Goal: Obtain resource: Download file/media

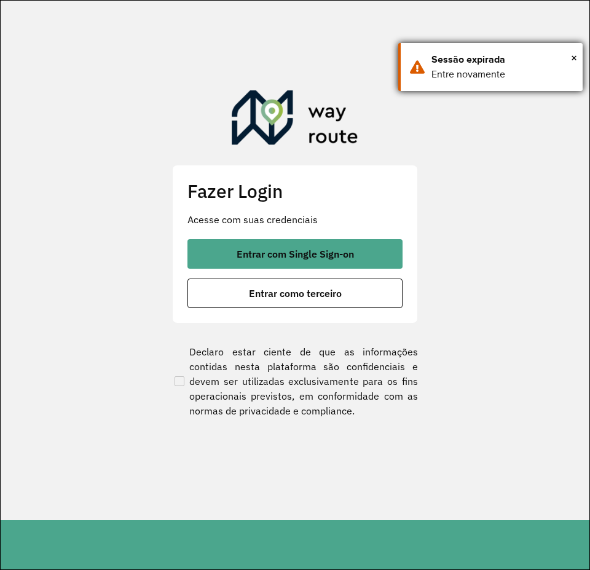
click at [578, 57] on div "× Sessão expirada Entre novamente" at bounding box center [490, 67] width 184 height 48
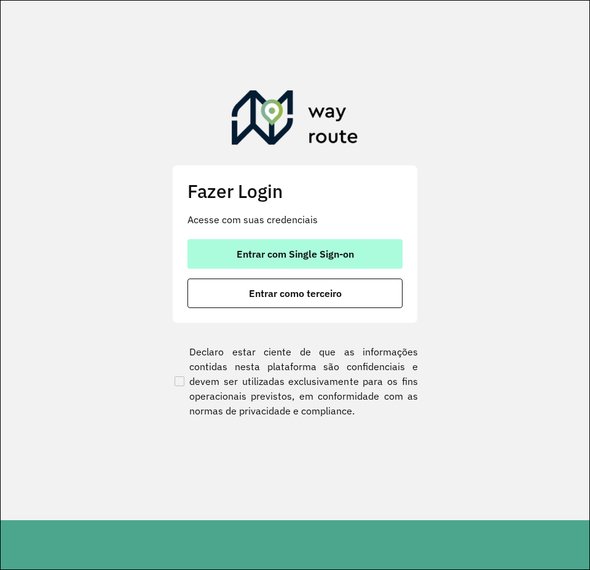
click at [302, 254] on span "Entrar com Single Sign-on" at bounding box center [295, 254] width 117 height 10
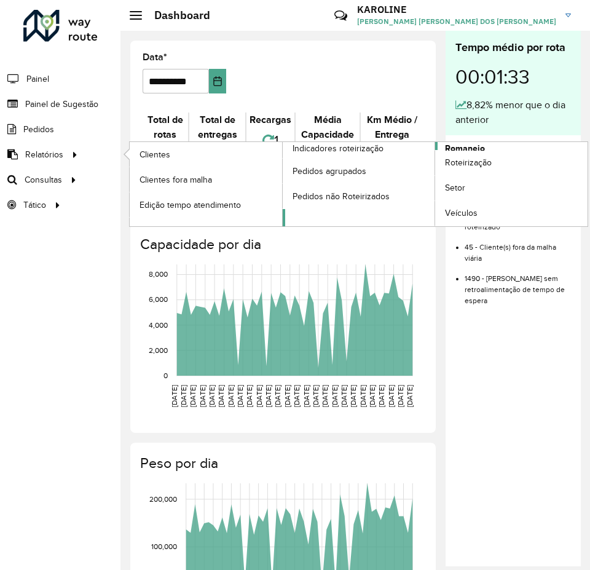
click at [457, 146] on span "Romaneio" at bounding box center [465, 148] width 40 height 13
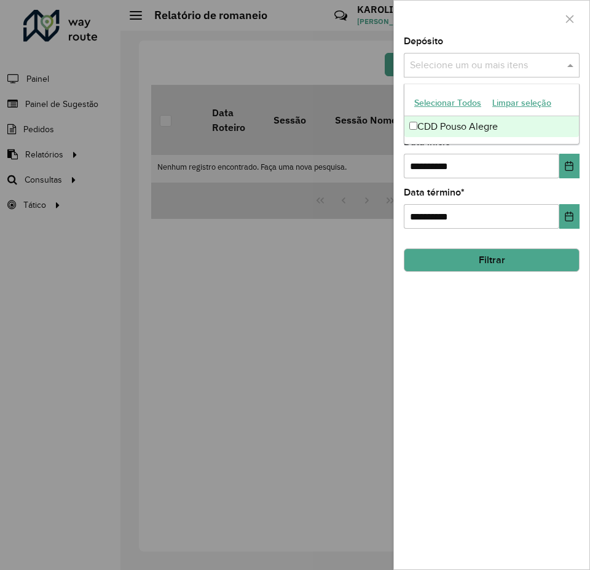
click at [455, 60] on input "text" at bounding box center [485, 65] width 157 height 15
click at [454, 123] on div "CDD Pouso Alegre" at bounding box center [491, 126] width 175 height 21
click at [517, 315] on div "**********" at bounding box center [491, 303] width 195 height 532
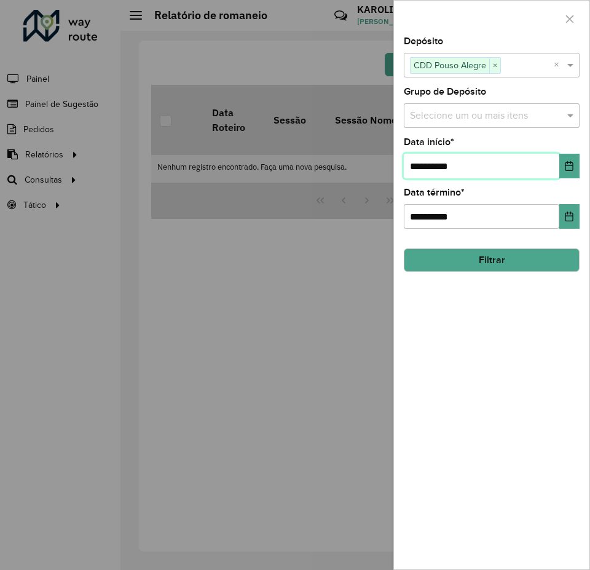
click at [504, 168] on input "**********" at bounding box center [481, 166] width 155 height 25
click at [573, 169] on icon "Choose Date" at bounding box center [569, 166] width 8 height 10
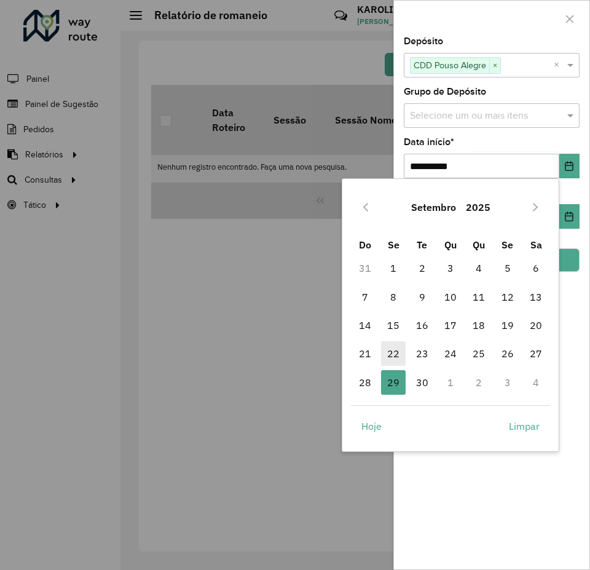
click at [398, 351] on span "22" at bounding box center [393, 353] width 25 height 25
type input "**********"
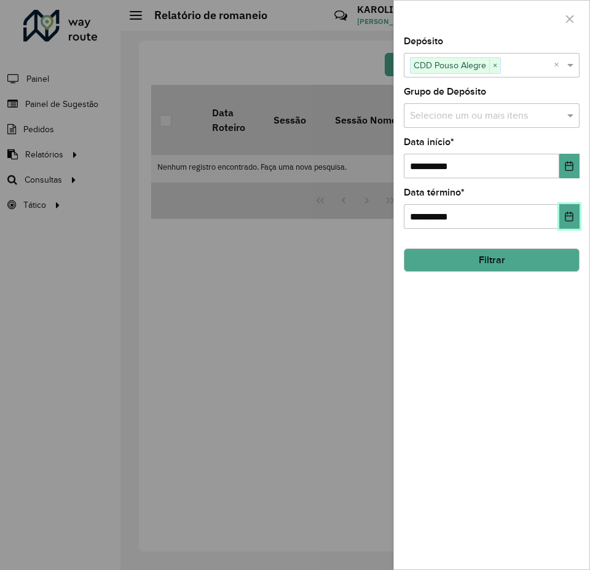
click at [571, 210] on button "Choose Date" at bounding box center [569, 216] width 20 height 25
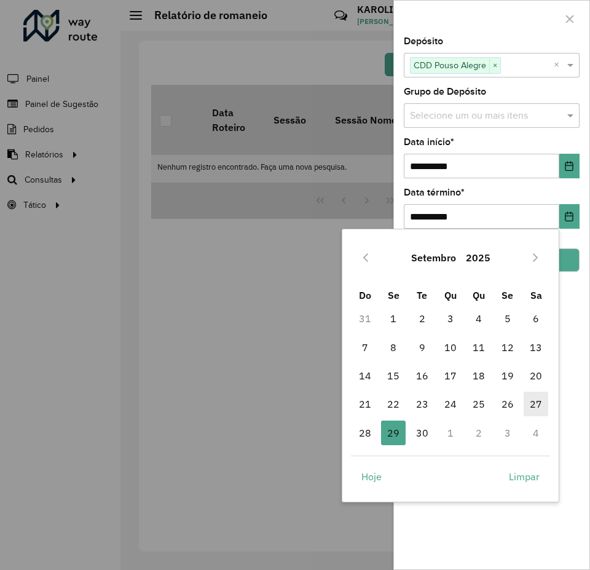
click at [532, 409] on span "27" at bounding box center [536, 403] width 25 height 25
type input "**********"
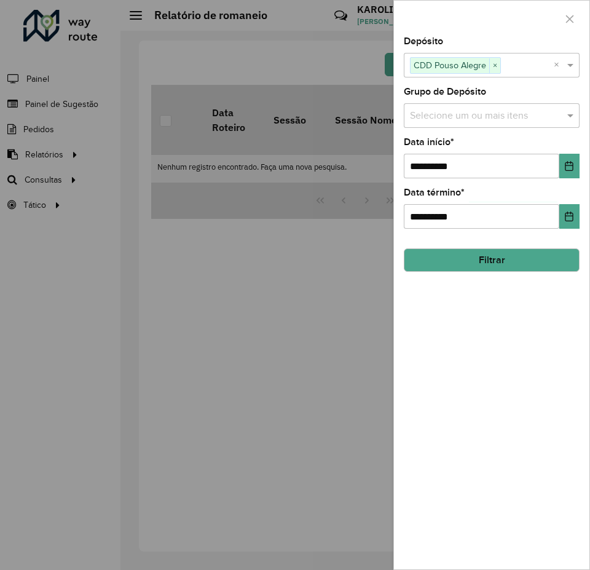
click at [541, 262] on button "Filtrar" at bounding box center [492, 259] width 176 height 23
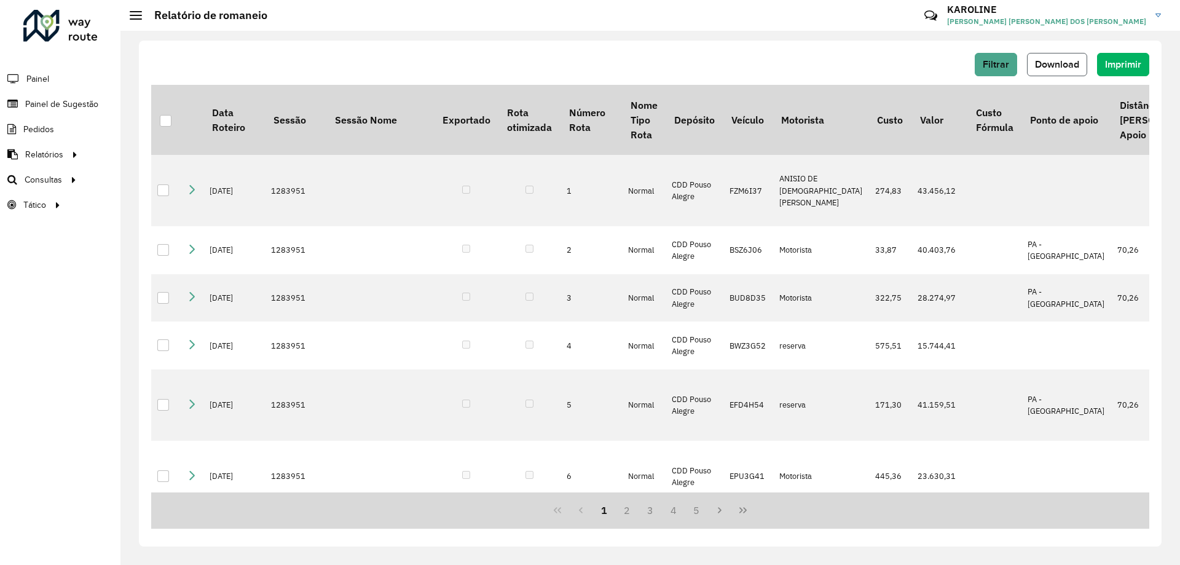
click at [589, 65] on span "Download" at bounding box center [1057, 64] width 44 height 10
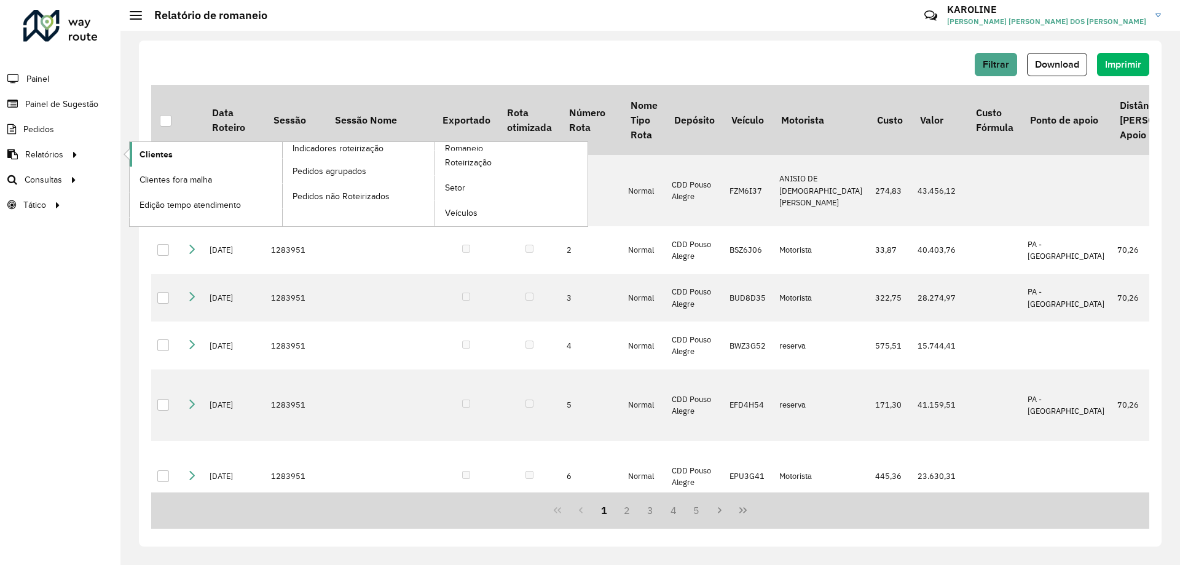
click at [170, 158] on span "Clientes" at bounding box center [155, 154] width 33 height 13
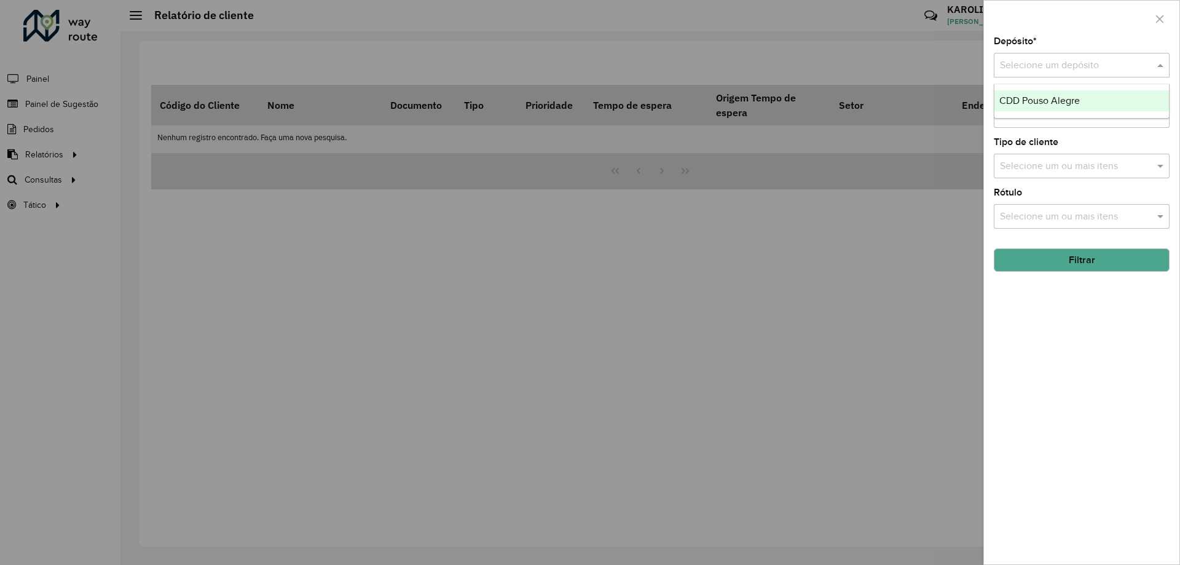
click at [589, 66] on input "text" at bounding box center [1069, 65] width 139 height 15
click at [589, 99] on span "CDD Pouso Alegre" at bounding box center [1039, 100] width 80 height 10
click at [589, 172] on input "text" at bounding box center [1075, 166] width 157 height 15
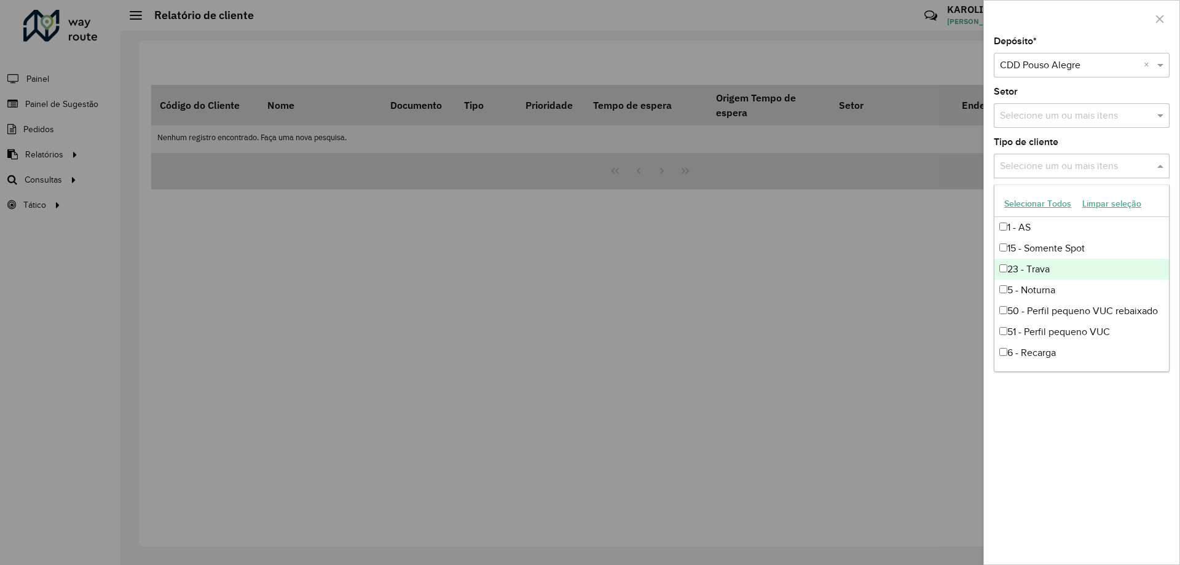
click at [589, 275] on div "23 - Trava" at bounding box center [1081, 269] width 175 height 21
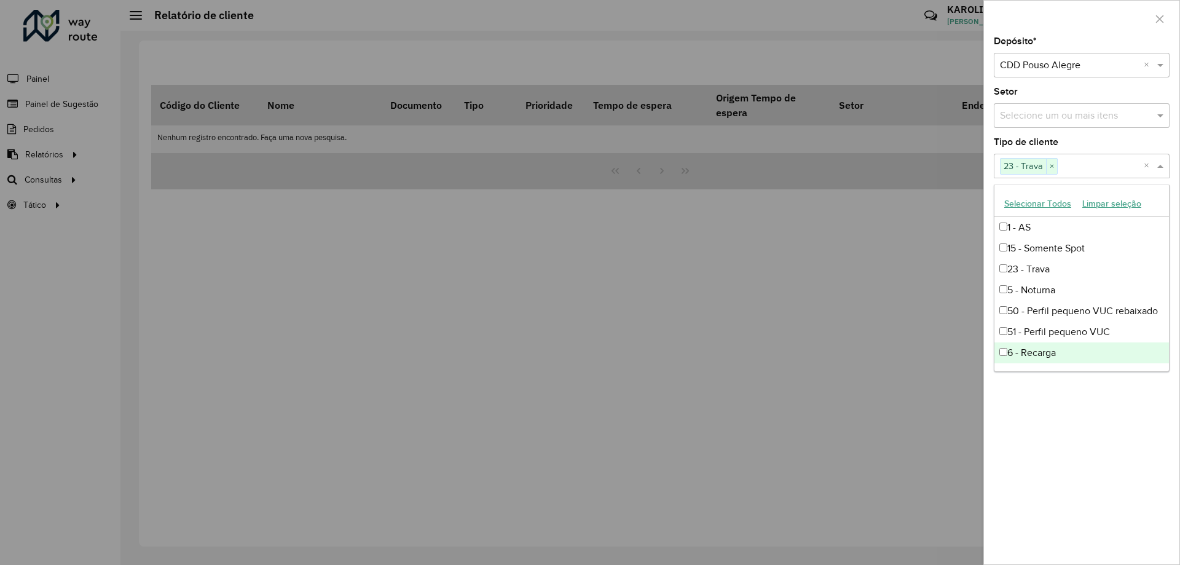
click at [589, 392] on div "Depósito * Selecione um depósito × CDD Pouso Alegre × Setor Selecione um ou mai…" at bounding box center [1081, 300] width 195 height 527
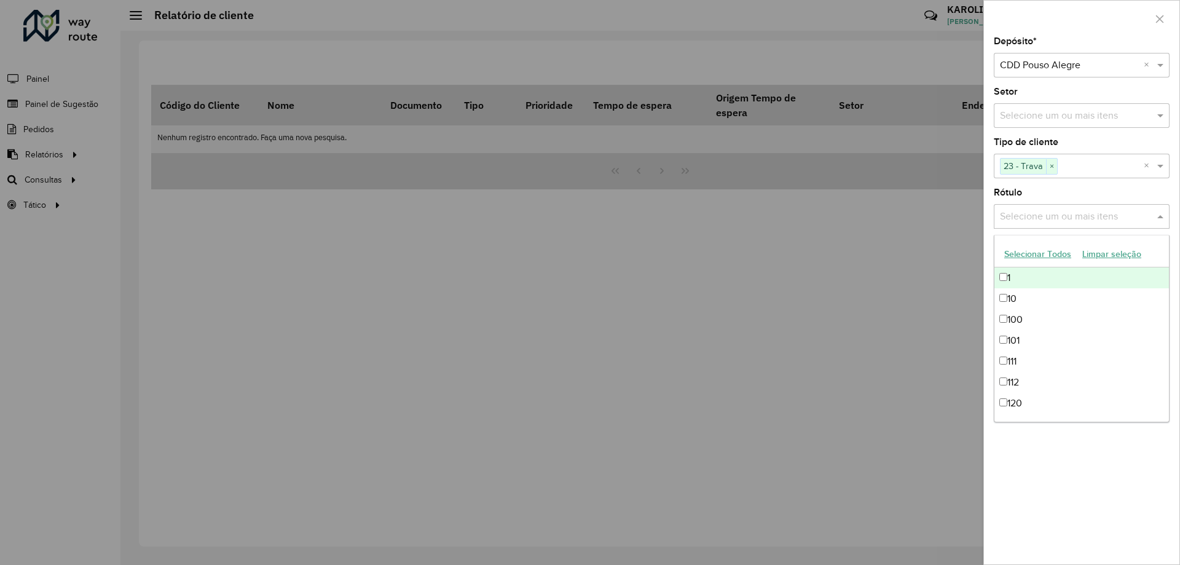
click at [589, 227] on div "Selecione um ou mais itens" at bounding box center [1082, 216] width 176 height 25
drag, startPoint x: 1152, startPoint y: 533, endPoint x: 1140, endPoint y: 496, distance: 38.3
click at [589, 528] on div "Depósito * Selecione um depósito × CDD Pouso Alegre × Setor Selecione um ou mai…" at bounding box center [1081, 300] width 195 height 527
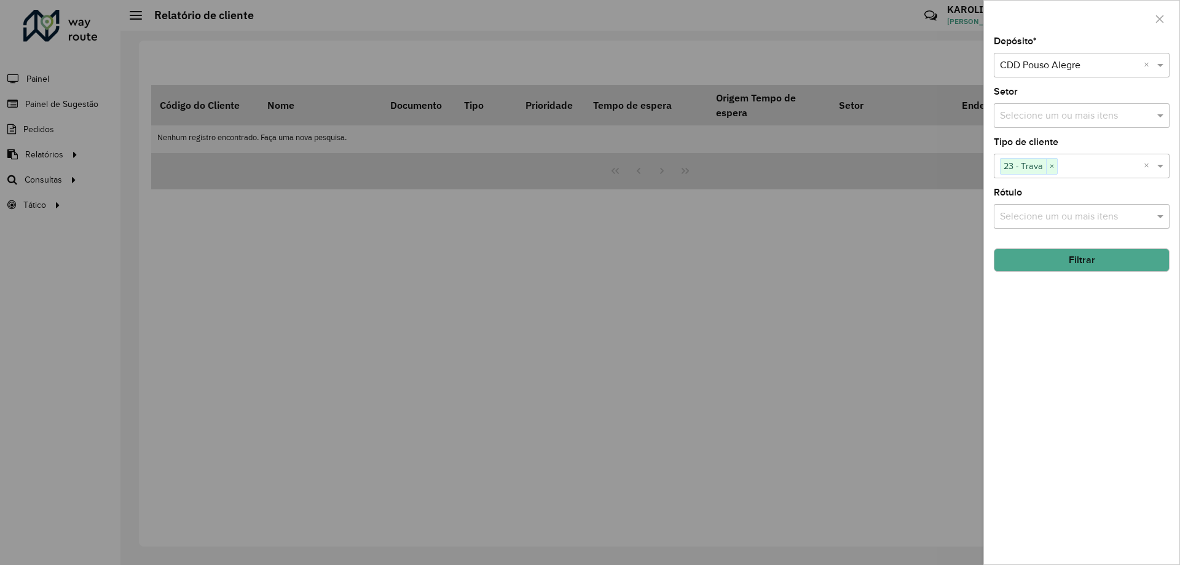
click at [589, 251] on button "Filtrar" at bounding box center [1082, 259] width 176 height 23
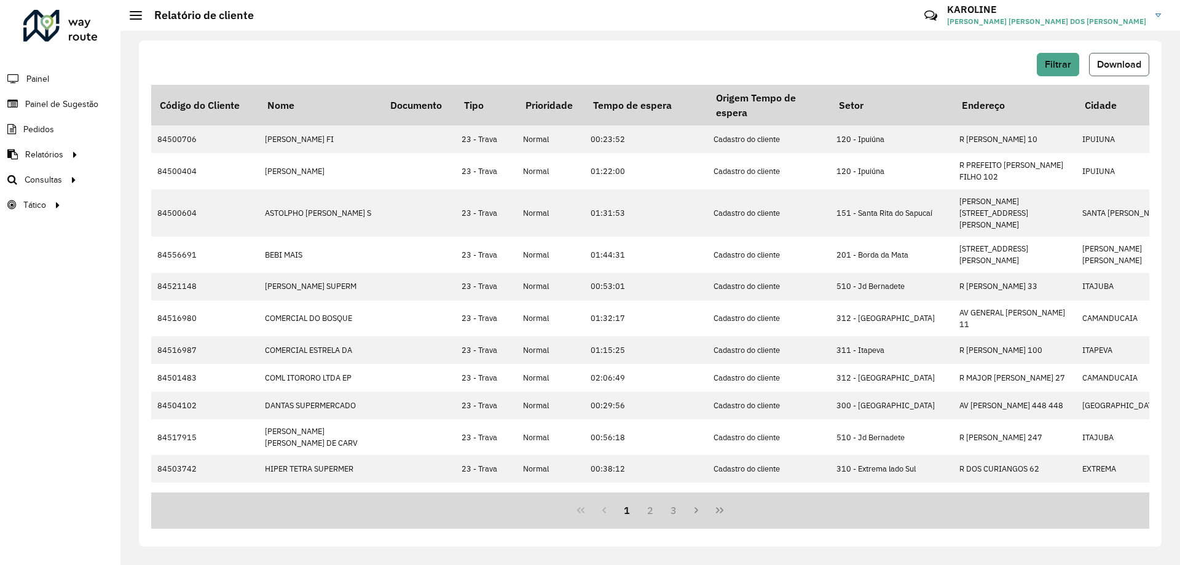
click at [589, 61] on span "Download" at bounding box center [1119, 64] width 44 height 10
click at [589, 39] on div "Filtrar Download Código do Cliente Nome Documento Tipo Prioridade Tempo de espe…" at bounding box center [649, 298] width 1059 height 534
click at [589, 65] on span "Download" at bounding box center [1119, 64] width 44 height 10
click at [589, 49] on div "Filtrar Download Código do Cliente Nome Documento Tipo Prioridade Tempo de espe…" at bounding box center [650, 294] width 1022 height 506
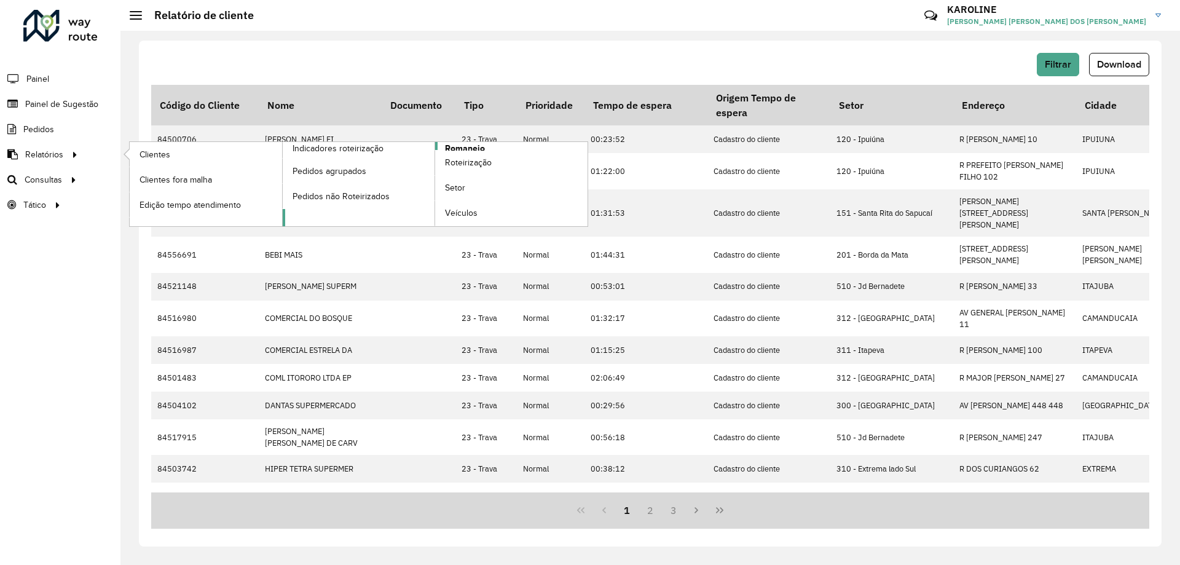
click at [473, 149] on span "Romaneio" at bounding box center [465, 148] width 40 height 13
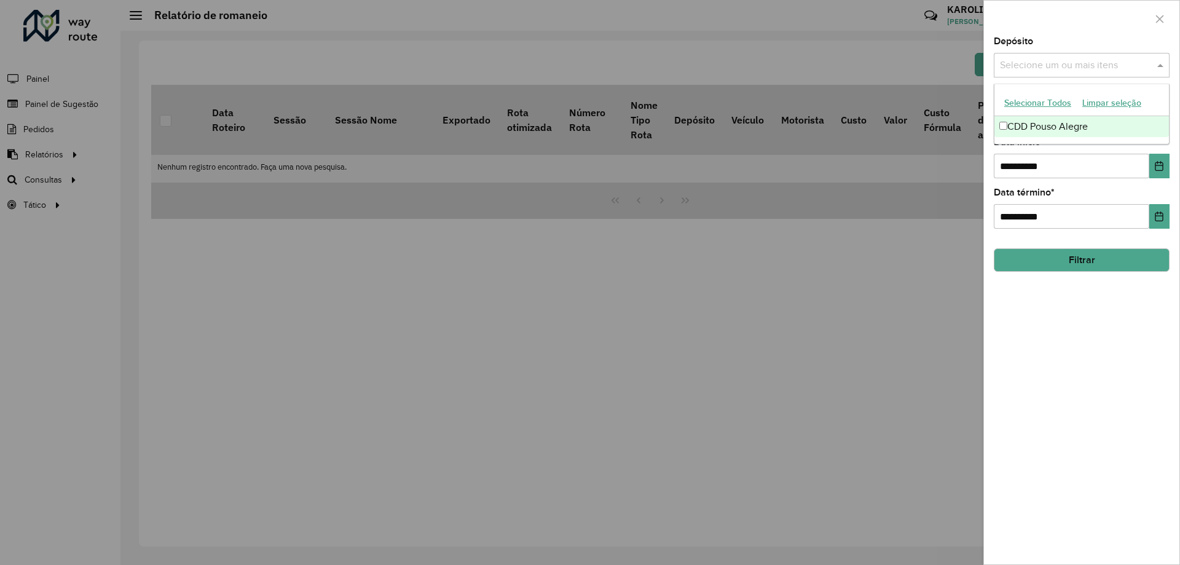
click at [589, 57] on div "Selecione um ou mais itens" at bounding box center [1082, 65] width 176 height 25
click at [589, 125] on div "CDD Pouso Alegre" at bounding box center [1081, 126] width 175 height 21
click at [589, 366] on div "**********" at bounding box center [1081, 300] width 195 height 527
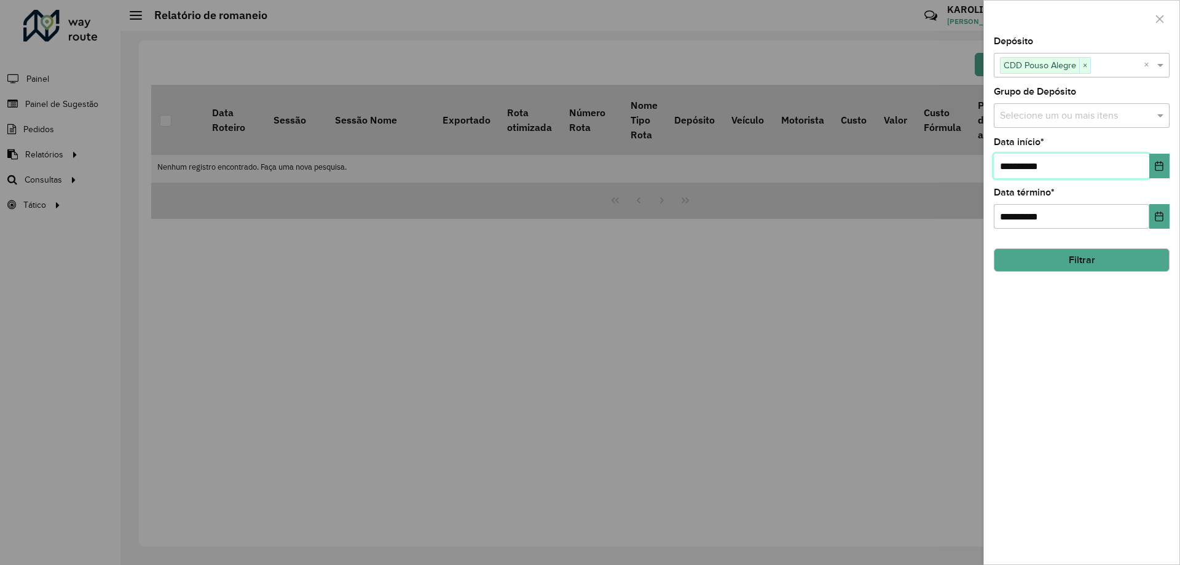
click at [589, 170] on input "**********" at bounding box center [1071, 166] width 155 height 25
click at [589, 164] on icon "Choose Date" at bounding box center [1159, 166] width 10 height 10
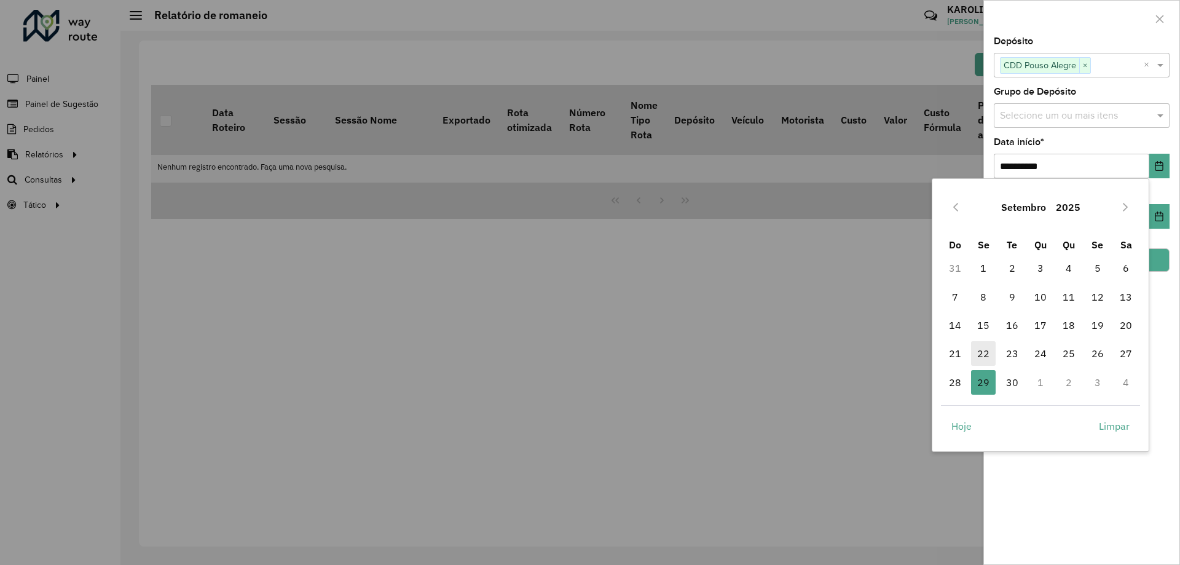
click at [589, 356] on span "22" at bounding box center [983, 353] width 25 height 25
type input "**********"
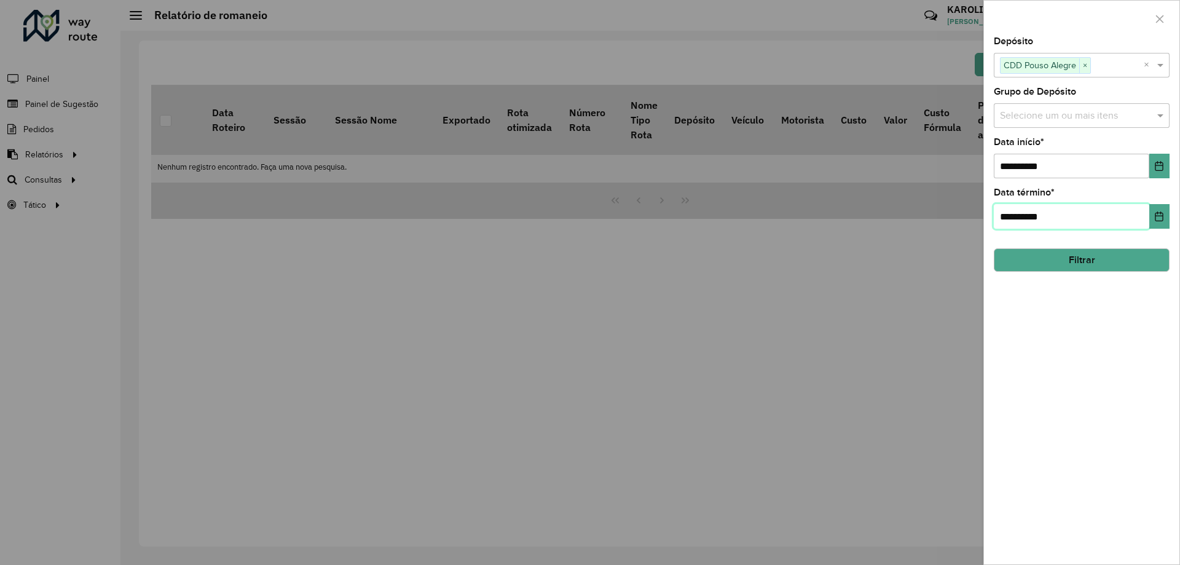
click at [589, 215] on input "**********" at bounding box center [1071, 216] width 155 height 25
click at [589, 218] on icon "Choose Date" at bounding box center [1159, 216] width 10 height 10
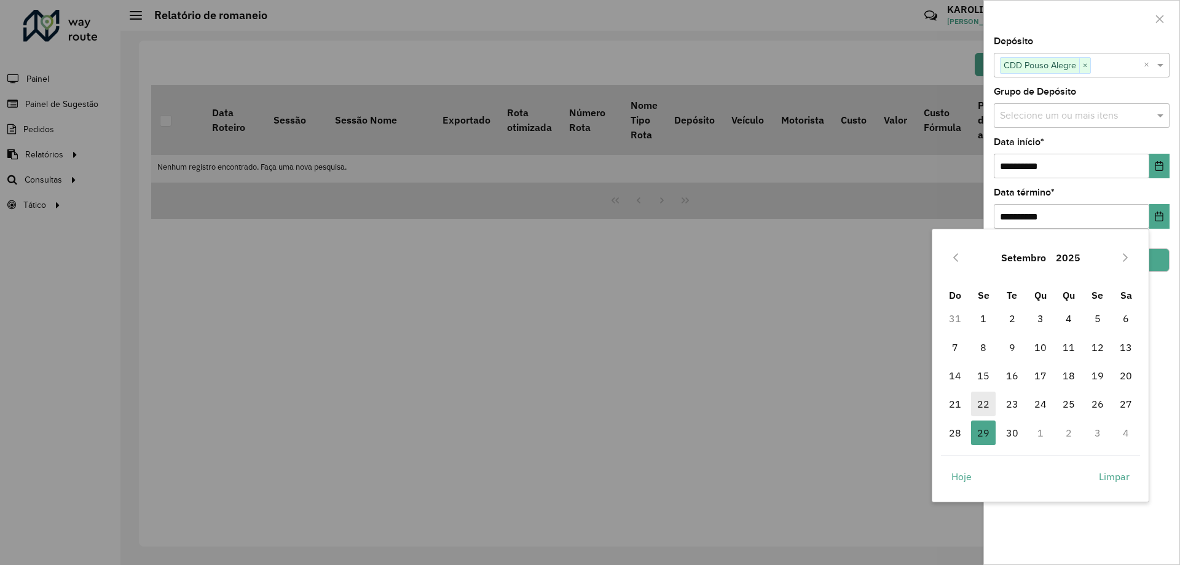
click at [589, 403] on span "22" at bounding box center [983, 403] width 25 height 25
type input "**********"
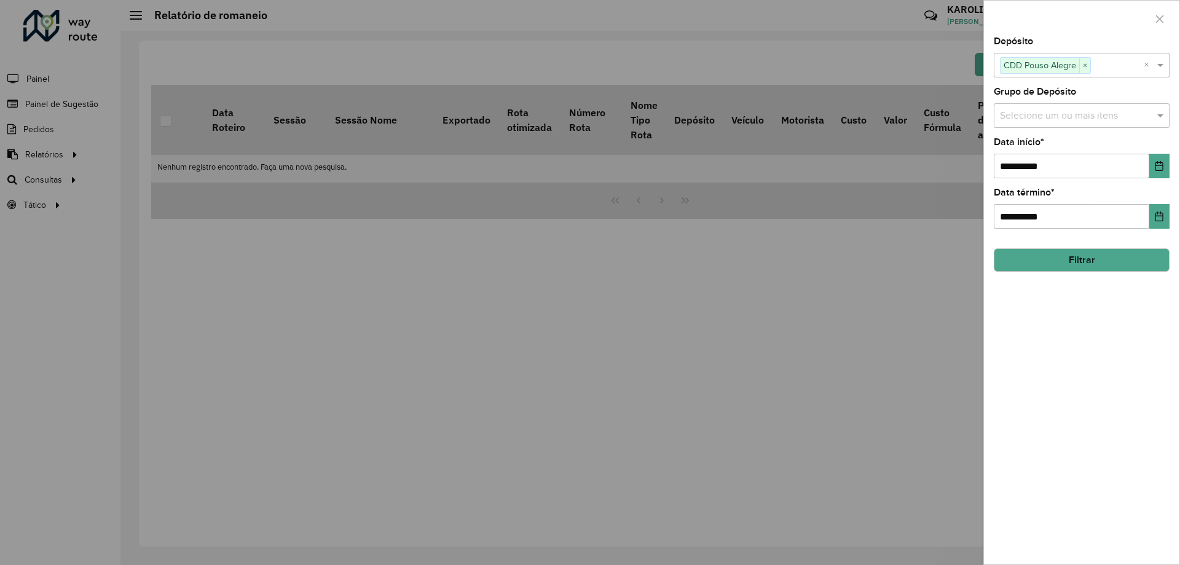
click at [589, 262] on button "Filtrar" at bounding box center [1082, 259] width 176 height 23
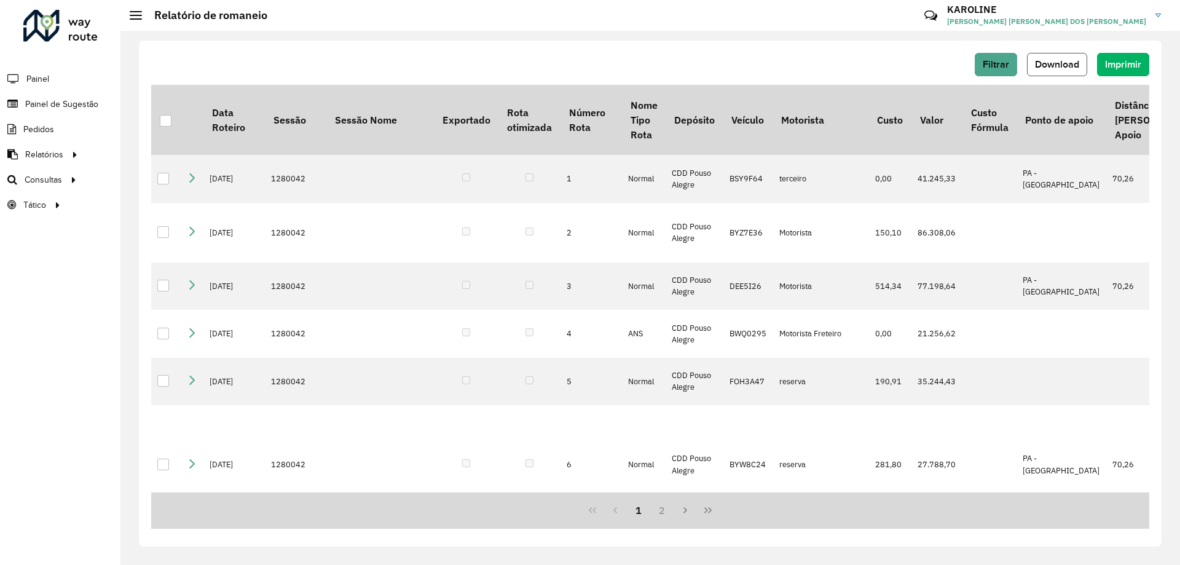
click at [589, 73] on button "Download" at bounding box center [1057, 64] width 60 height 23
click at [589, 61] on span "Download" at bounding box center [1057, 64] width 44 height 10
click at [589, 71] on button "Filtrar" at bounding box center [996, 64] width 42 height 23
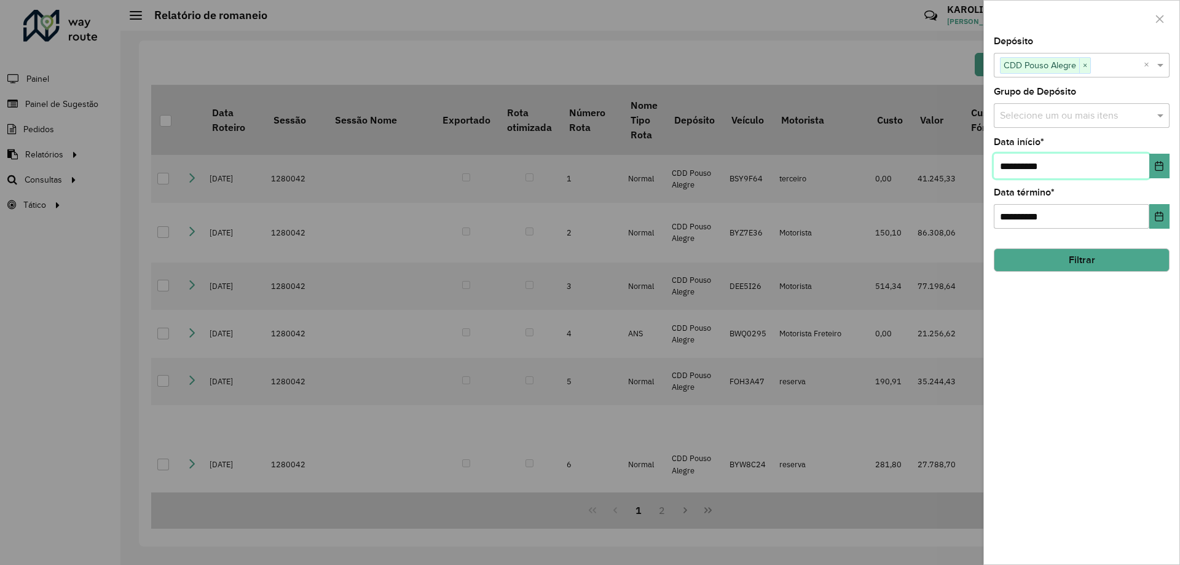
click at [589, 161] on input "**********" at bounding box center [1071, 166] width 155 height 25
click at [589, 162] on icon "Choose Date" at bounding box center [1159, 166] width 10 height 10
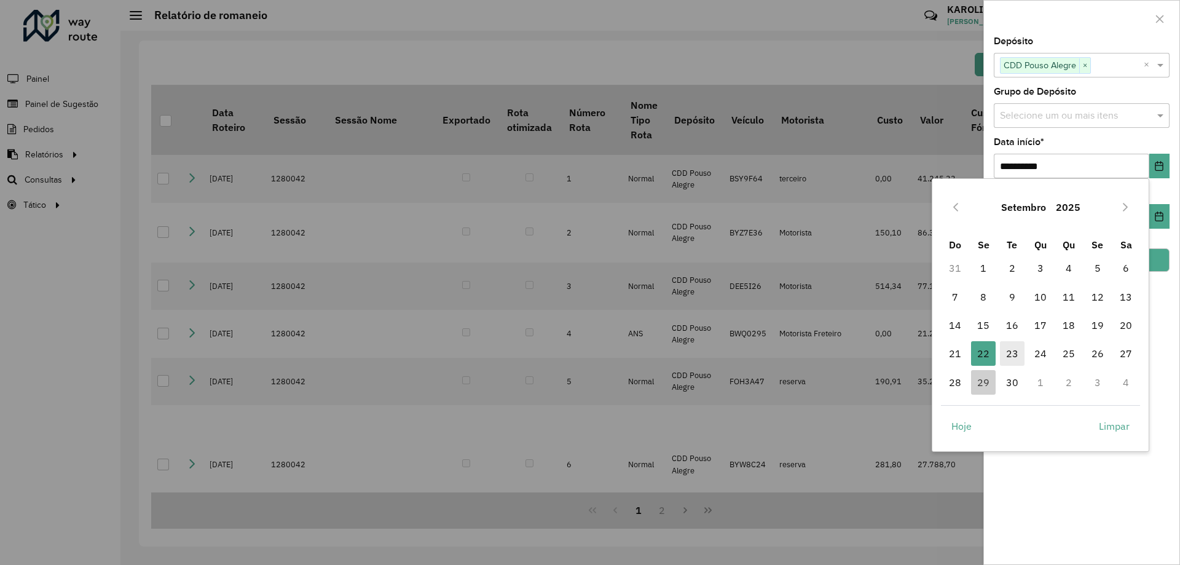
click at [589, 354] on span "23" at bounding box center [1012, 353] width 25 height 25
type input "**********"
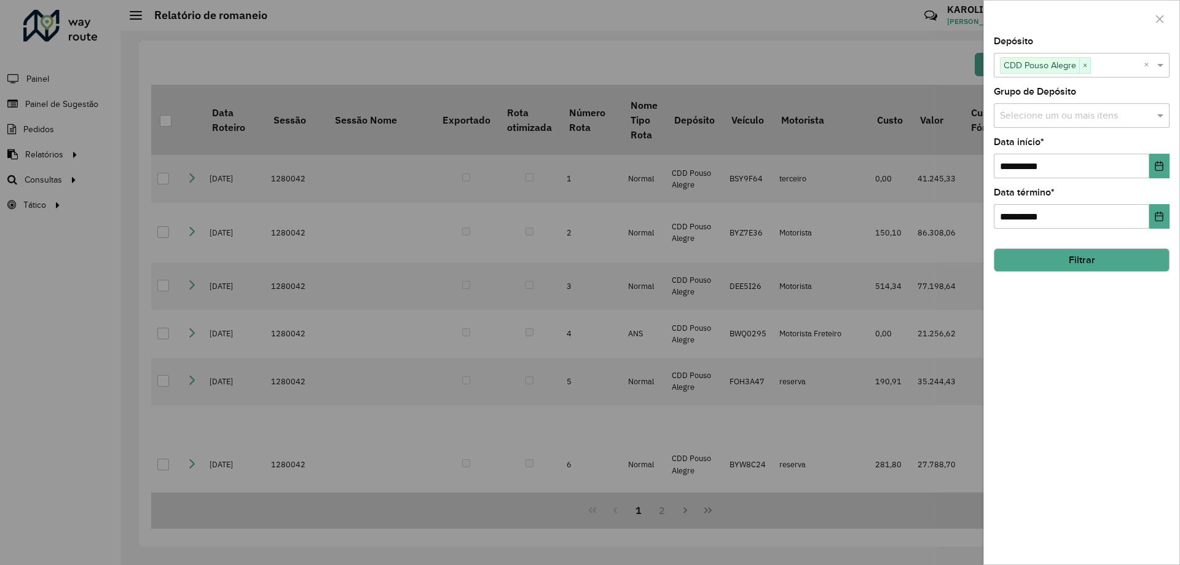
click at [589, 256] on button "Filtrar" at bounding box center [1082, 259] width 176 height 23
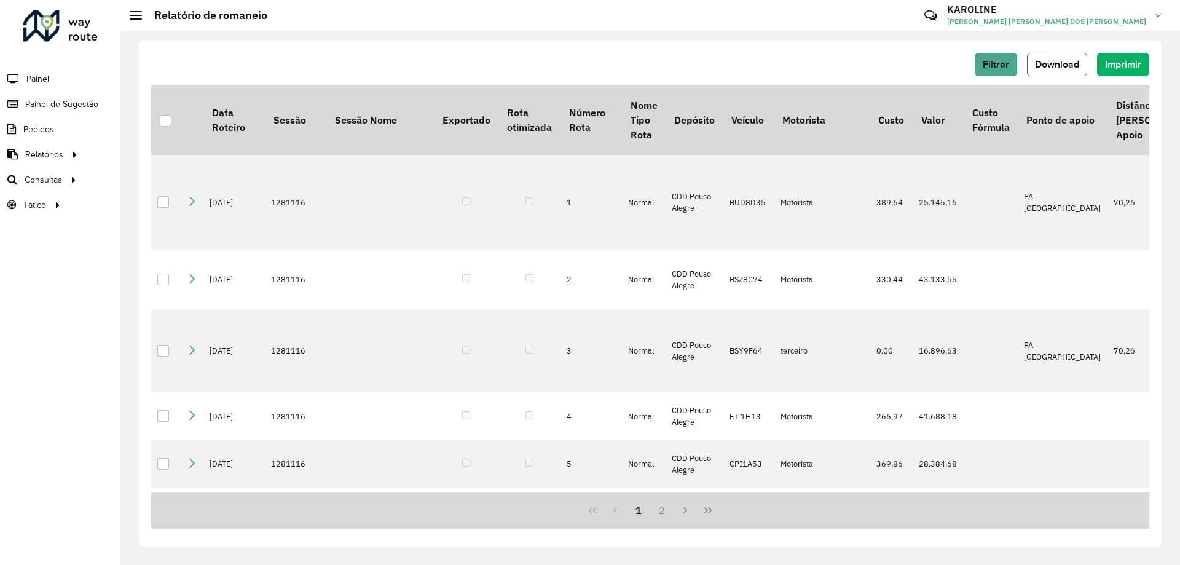
click at [589, 61] on span "Download" at bounding box center [1057, 64] width 44 height 10
click at [589, 65] on span "Download" at bounding box center [1057, 64] width 44 height 10
click at [589, 56] on div "Filtrar Download Imprimir" at bounding box center [650, 64] width 998 height 23
click at [589, 60] on span "Filtrar" at bounding box center [996, 64] width 26 height 10
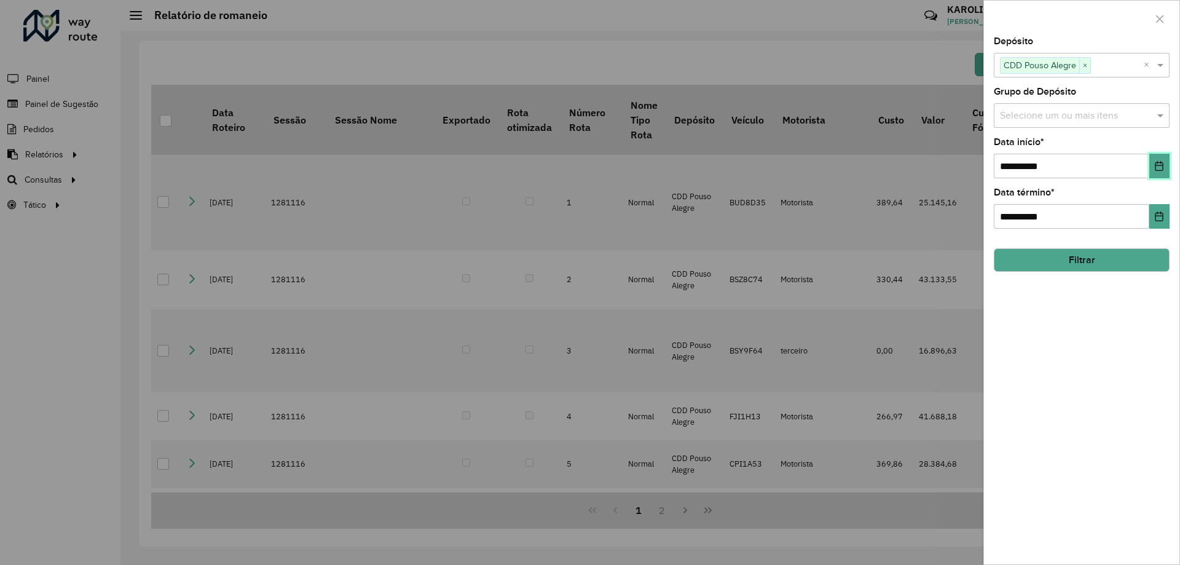
click at [589, 165] on button "Choose Date" at bounding box center [1159, 166] width 20 height 25
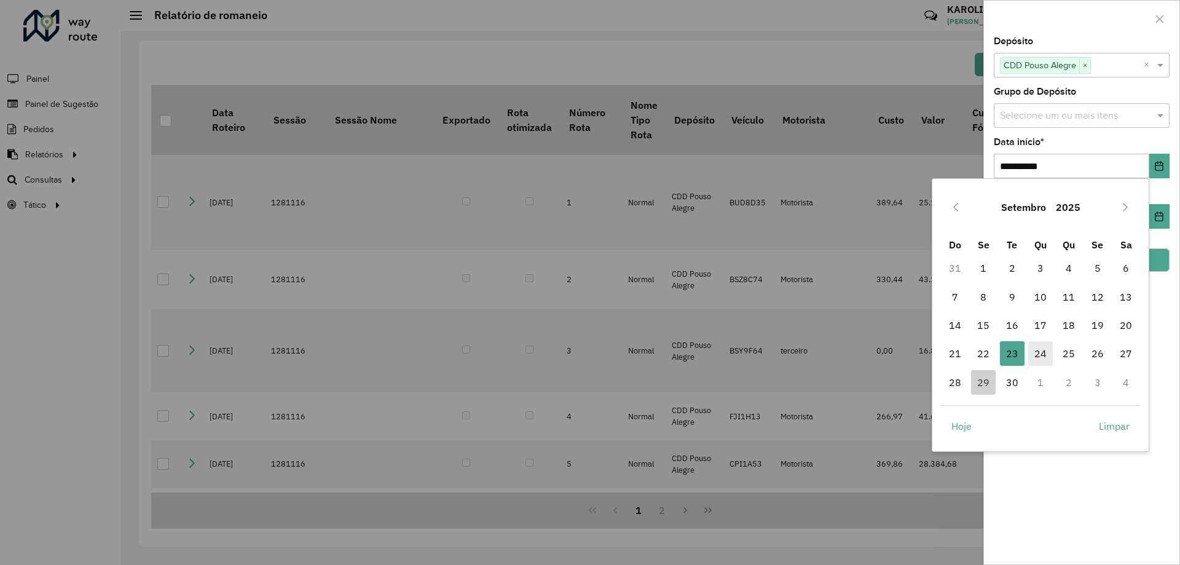
click at [589, 358] on span "24" at bounding box center [1040, 353] width 25 height 25
type input "**********"
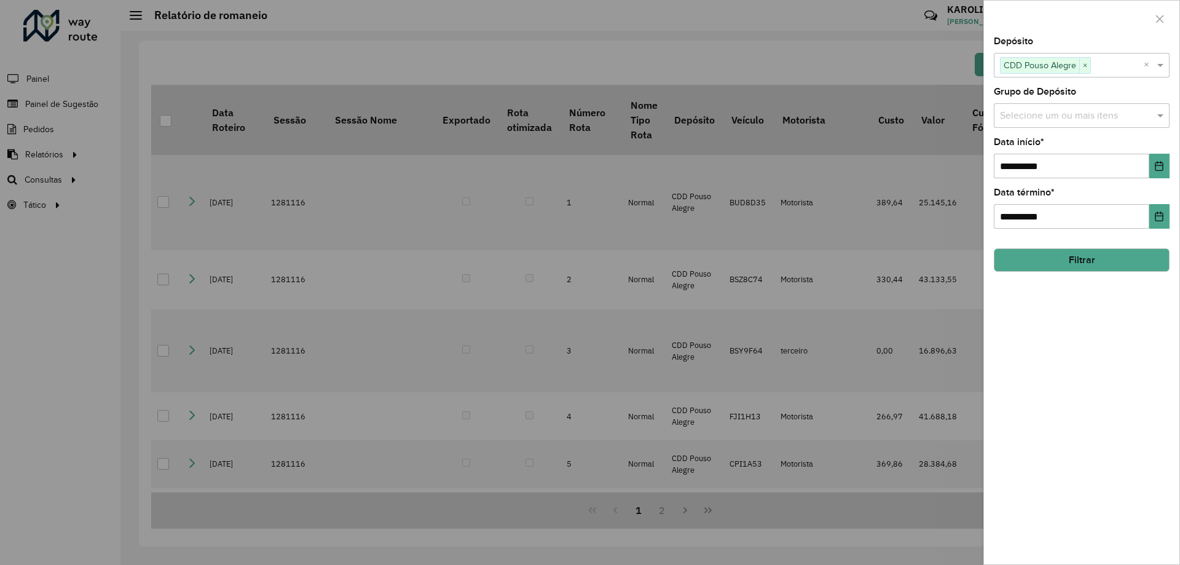
click at [589, 258] on button "Filtrar" at bounding box center [1082, 259] width 176 height 23
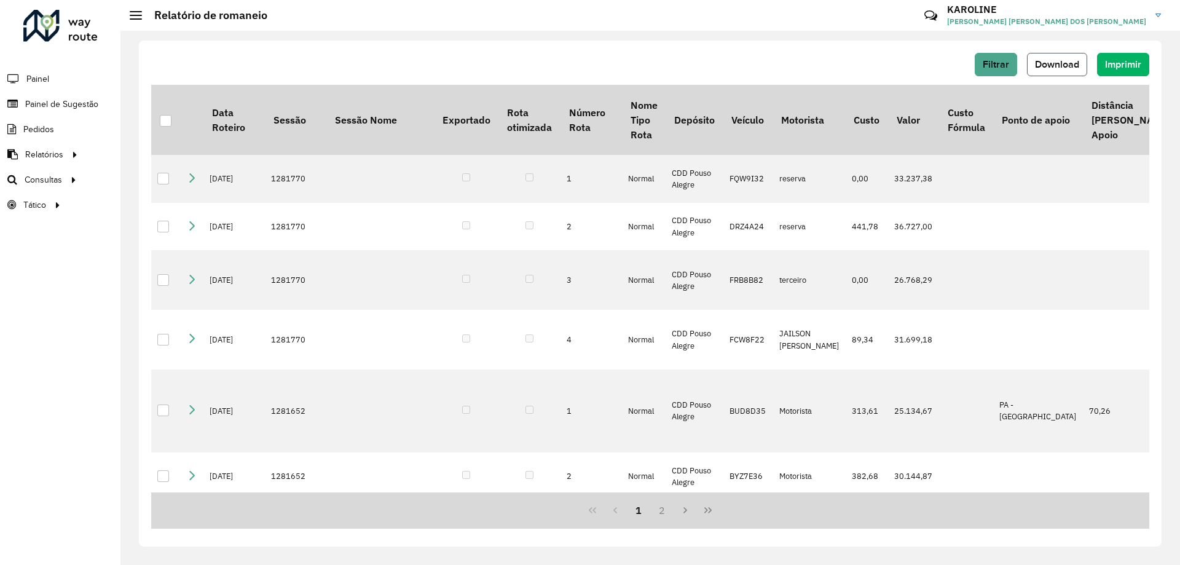
click at [589, 61] on span "Download" at bounding box center [1057, 64] width 44 height 10
click at [589, 58] on button "Download" at bounding box center [1057, 64] width 60 height 23
click at [589, 64] on span "Filtrar" at bounding box center [996, 64] width 26 height 10
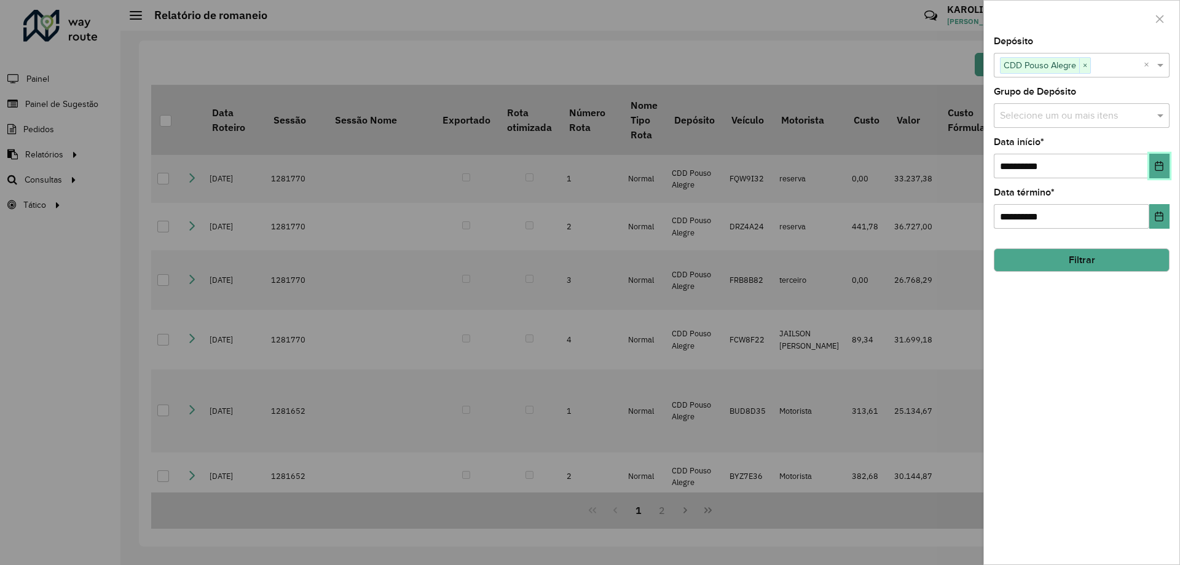
click at [589, 173] on button "Choose Date" at bounding box center [1159, 166] width 20 height 25
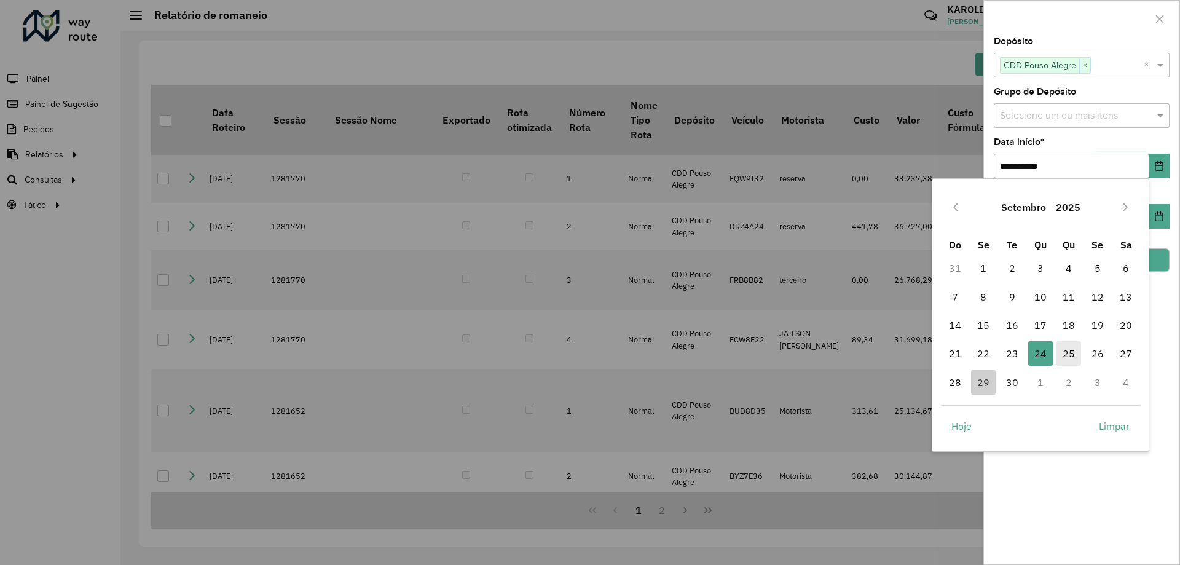
click at [589, 356] on span "25" at bounding box center [1068, 353] width 25 height 25
type input "**********"
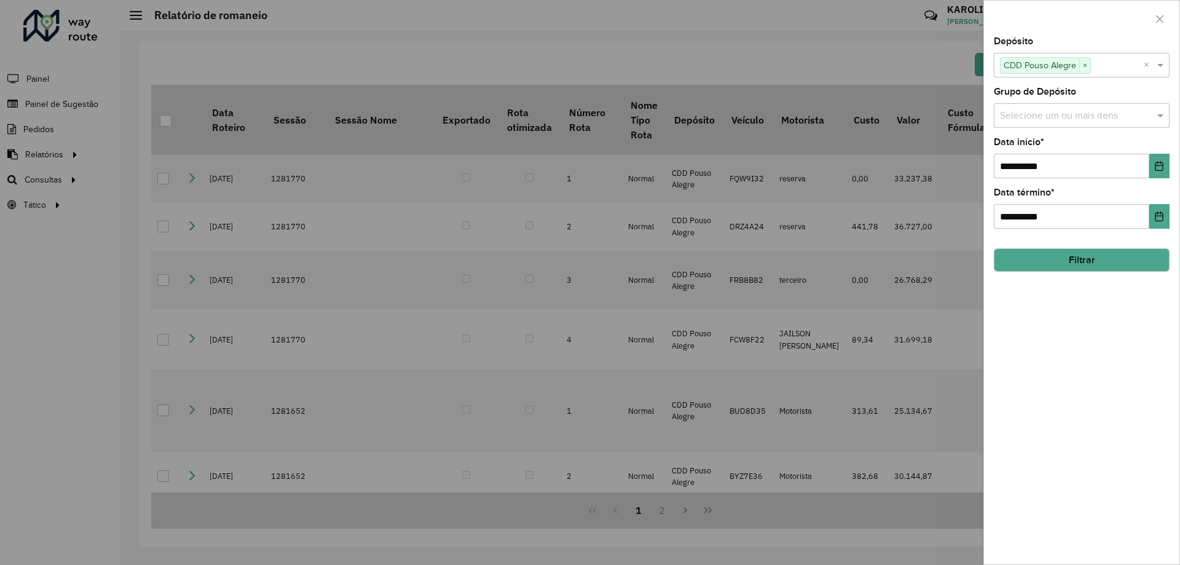
click at [589, 265] on button "Filtrar" at bounding box center [1082, 259] width 176 height 23
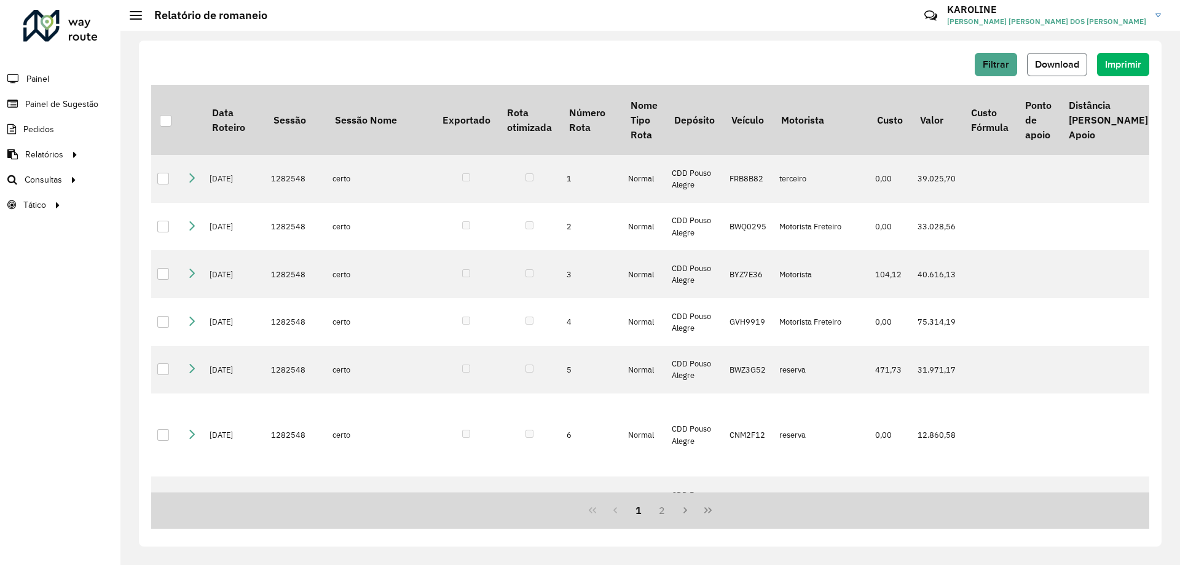
click at [589, 69] on button "Download" at bounding box center [1057, 64] width 60 height 23
click at [589, 63] on span "Download" at bounding box center [1057, 64] width 44 height 10
click at [589, 62] on span "Filtrar" at bounding box center [996, 64] width 26 height 10
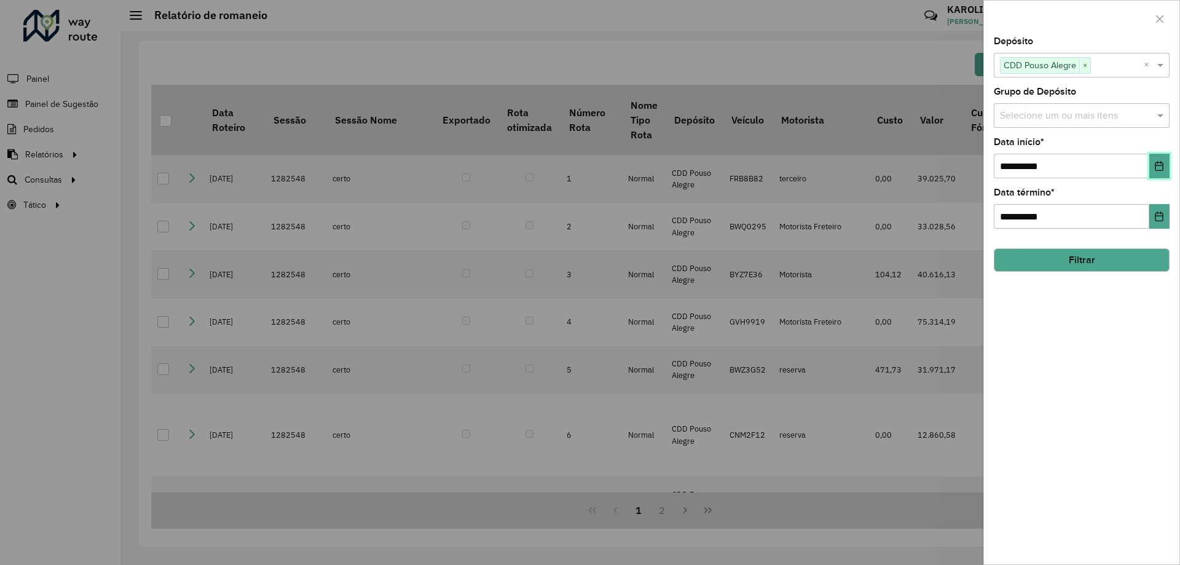
click at [589, 170] on button "Choose Date" at bounding box center [1159, 166] width 20 height 25
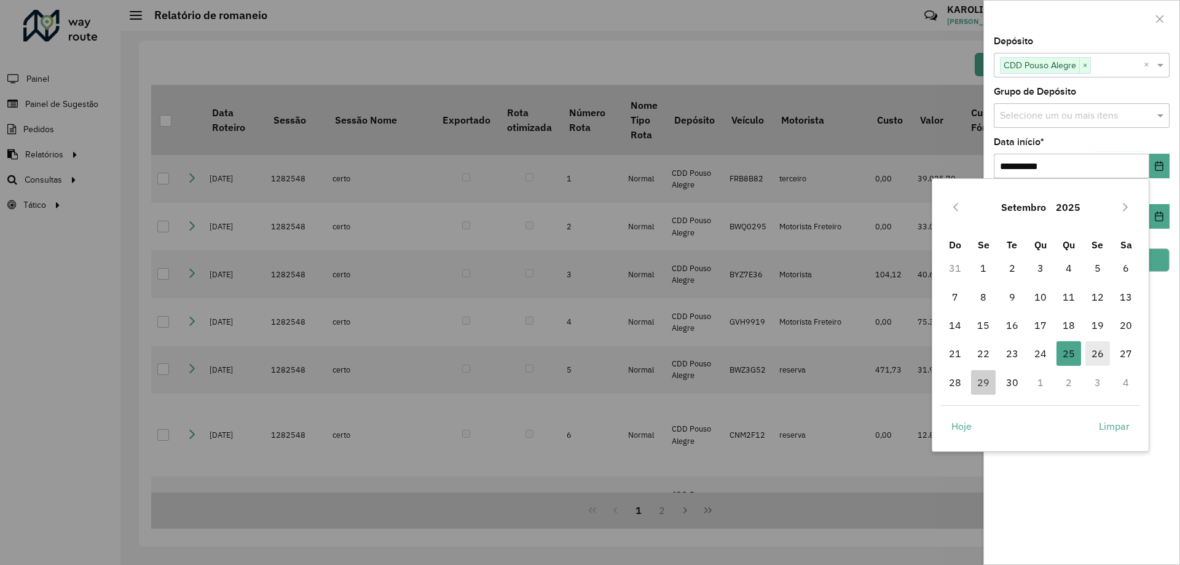
click at [589, 353] on span "26" at bounding box center [1097, 353] width 25 height 25
type input "**********"
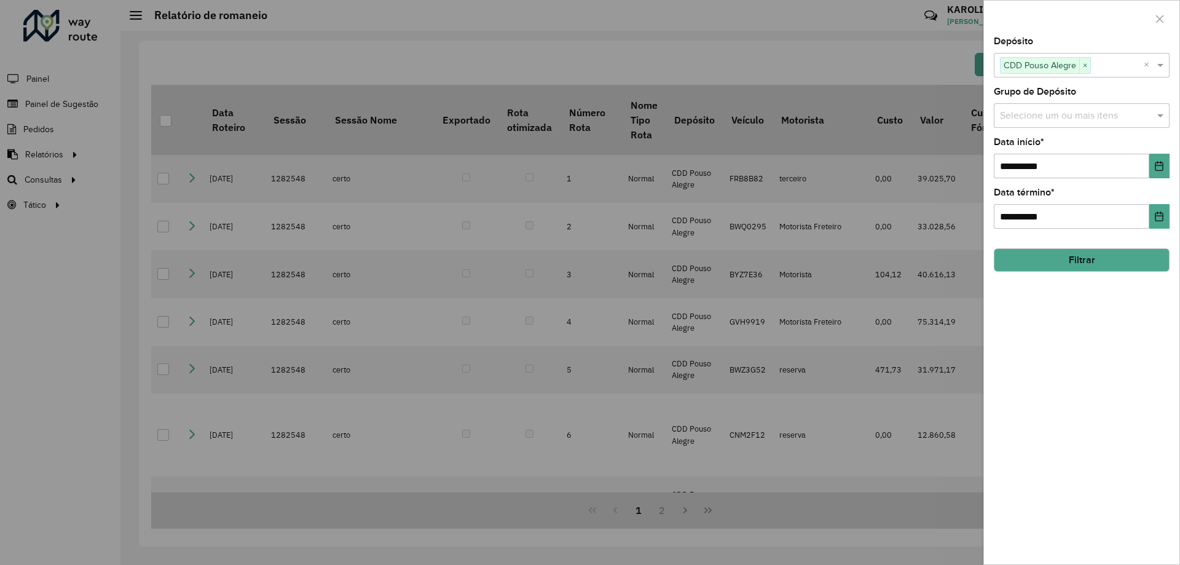
click at [589, 267] on button "Filtrar" at bounding box center [1082, 259] width 176 height 23
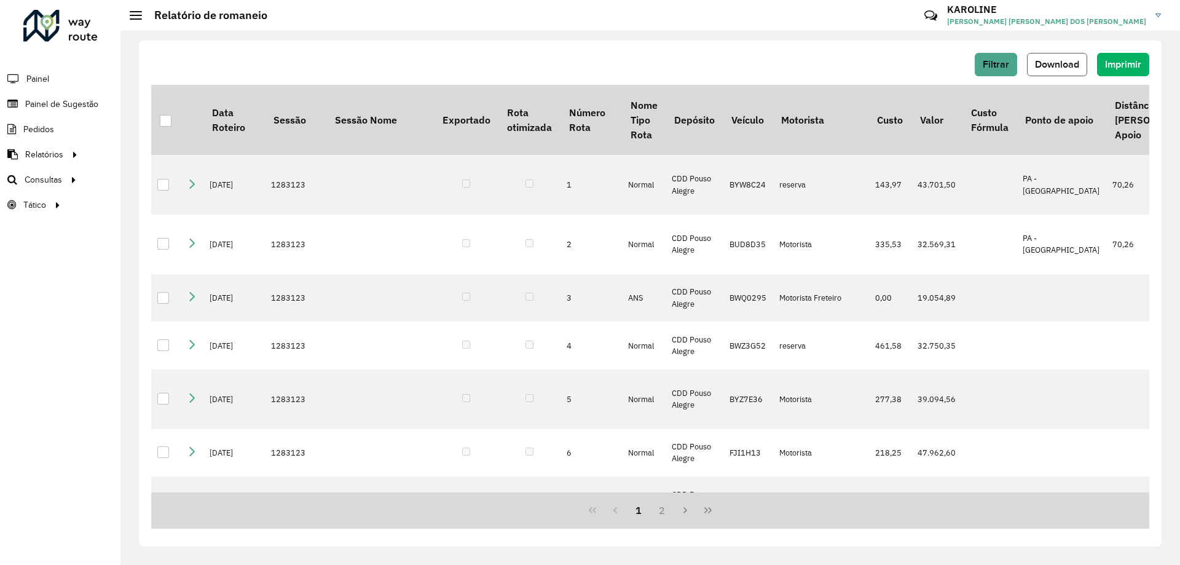
click at [589, 59] on span "Download" at bounding box center [1057, 64] width 44 height 10
click at [589, 61] on span "Filtrar" at bounding box center [996, 64] width 26 height 10
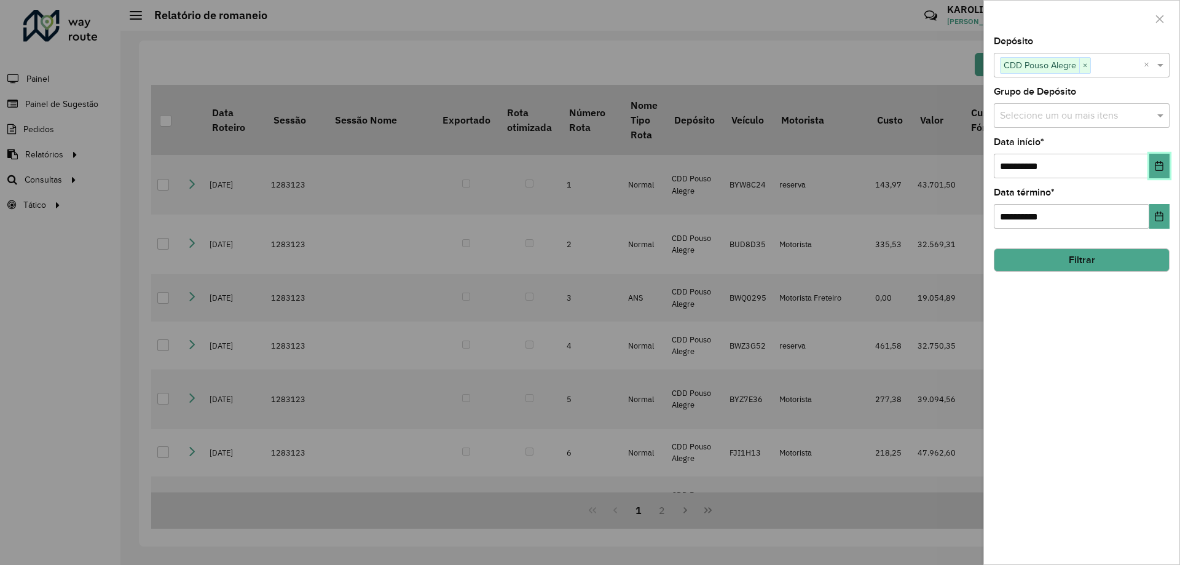
click at [589, 162] on button "Choose Date" at bounding box center [1159, 166] width 20 height 25
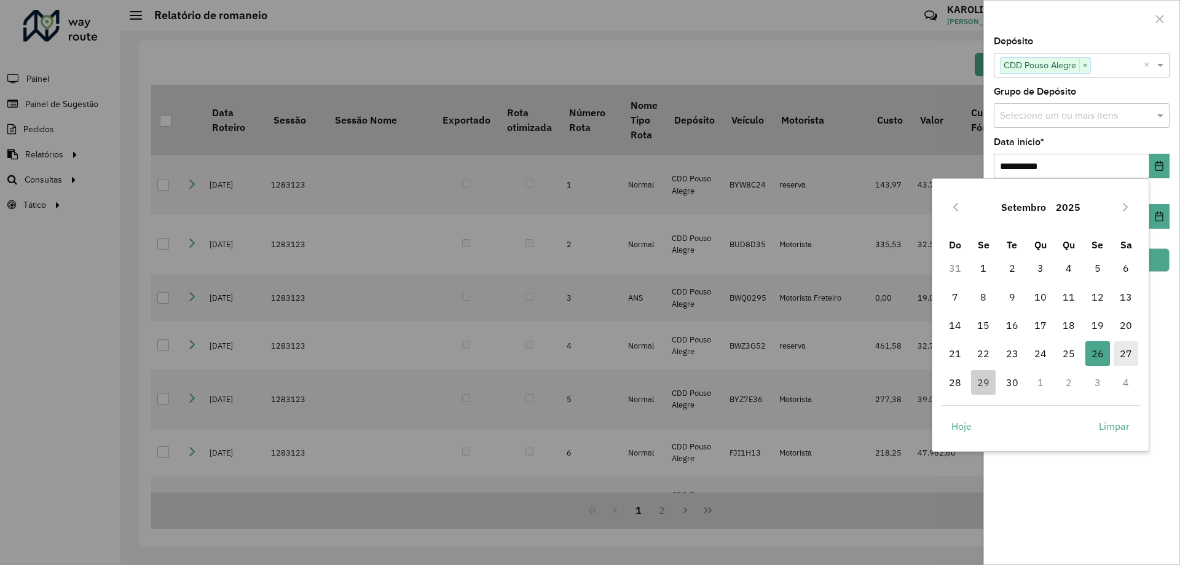
click at [589, 359] on span "27" at bounding box center [1125, 353] width 25 height 25
type input "**********"
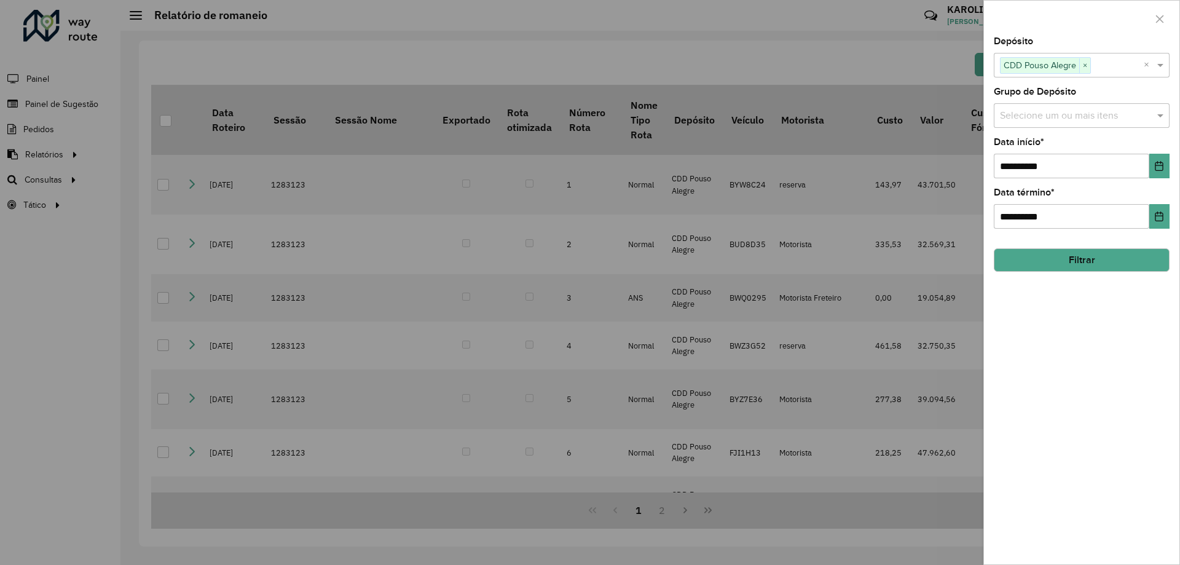
click at [589, 260] on button "Filtrar" at bounding box center [1082, 259] width 176 height 23
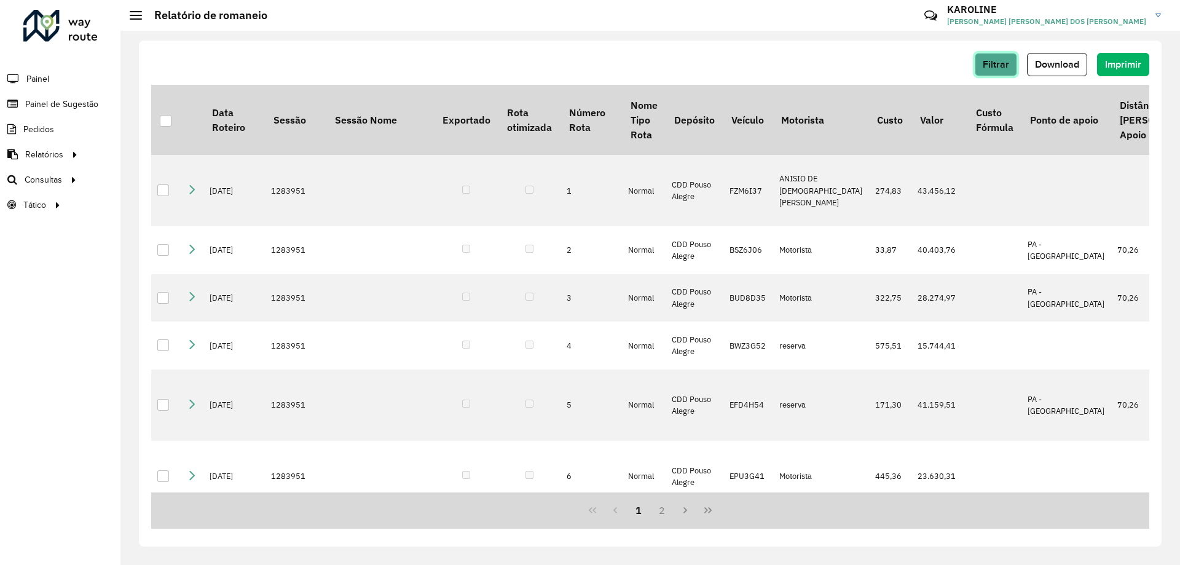
click at [589, 65] on span "Filtrar" at bounding box center [996, 64] width 26 height 10
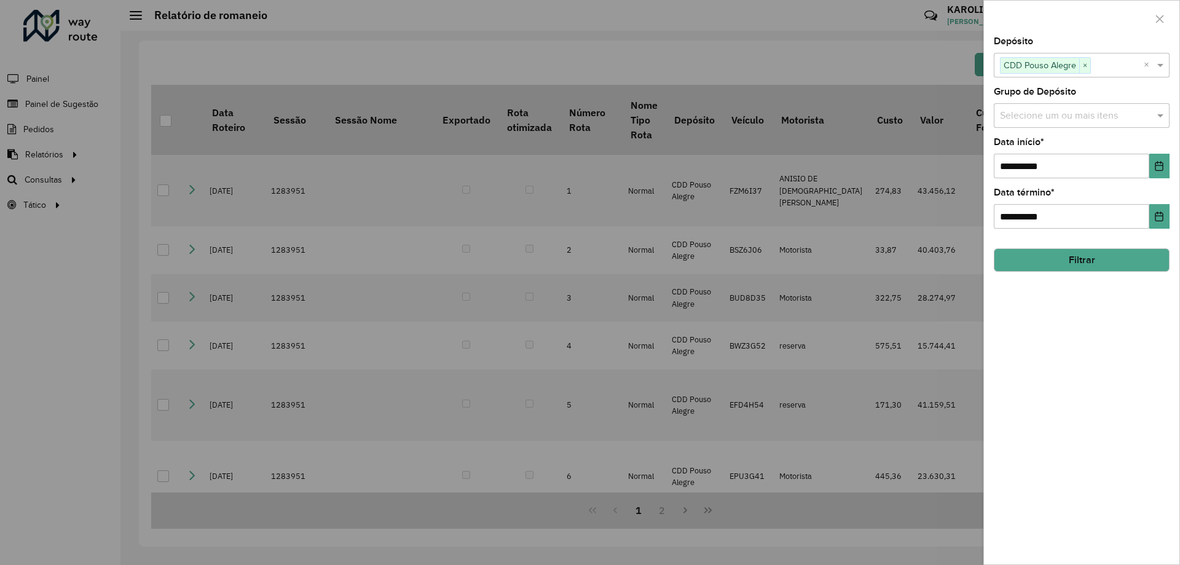
click at [589, 258] on button "Filtrar" at bounding box center [1082, 259] width 176 height 23
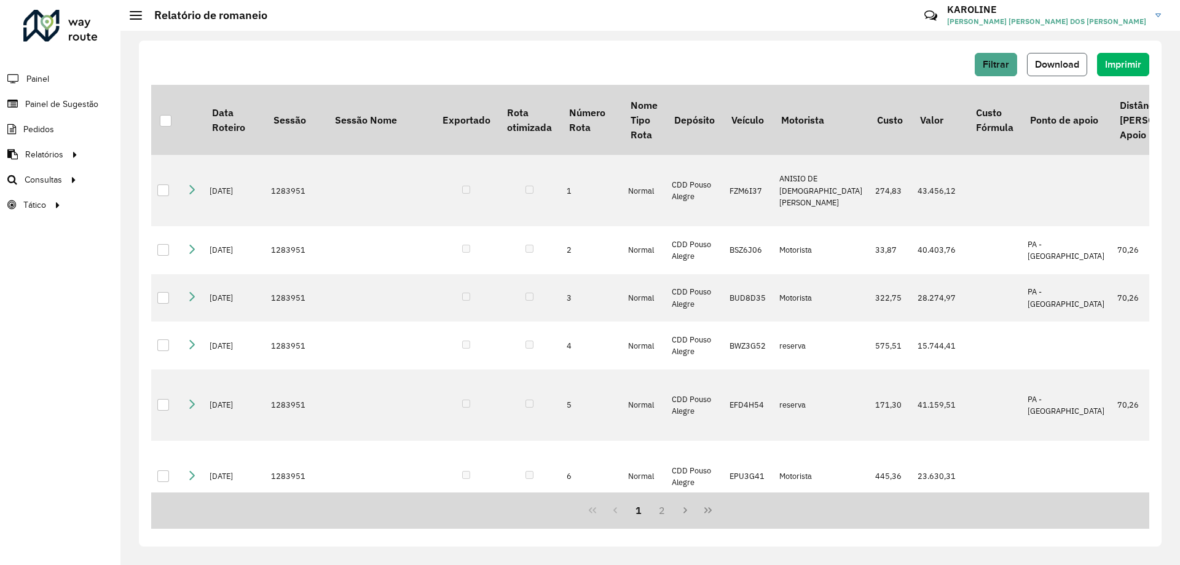
click at [589, 61] on span "Download" at bounding box center [1057, 64] width 44 height 10
click at [589, 69] on span "Download" at bounding box center [1057, 64] width 44 height 10
click at [589, 61] on span "Download" at bounding box center [1057, 64] width 44 height 10
click at [589, 70] on button "Filtrar" at bounding box center [996, 64] width 42 height 23
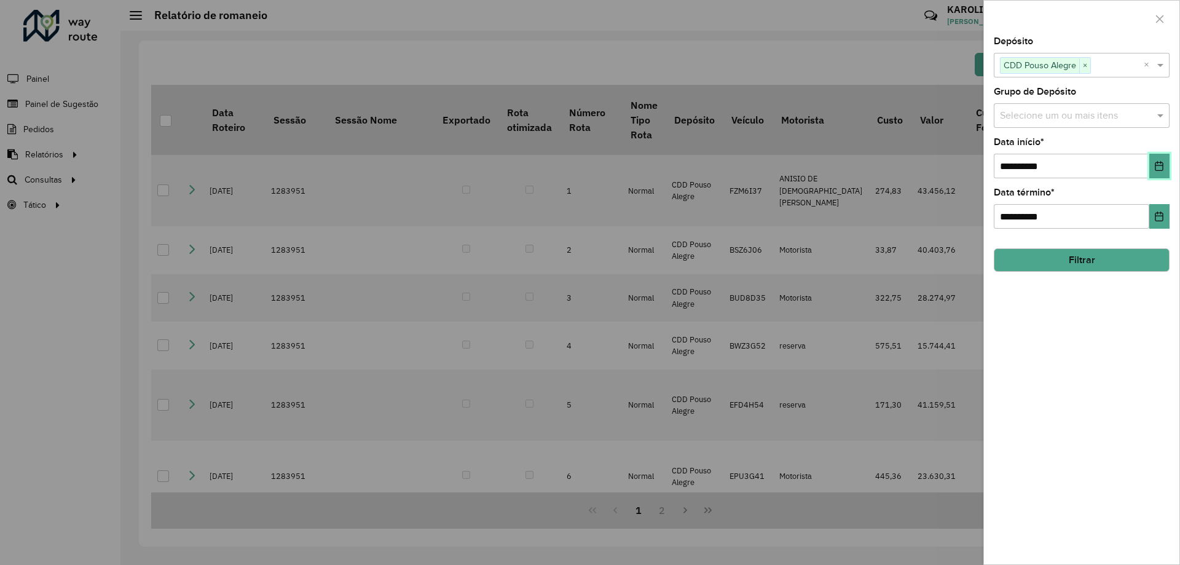
click at [589, 165] on button "Choose Date" at bounding box center [1159, 166] width 20 height 25
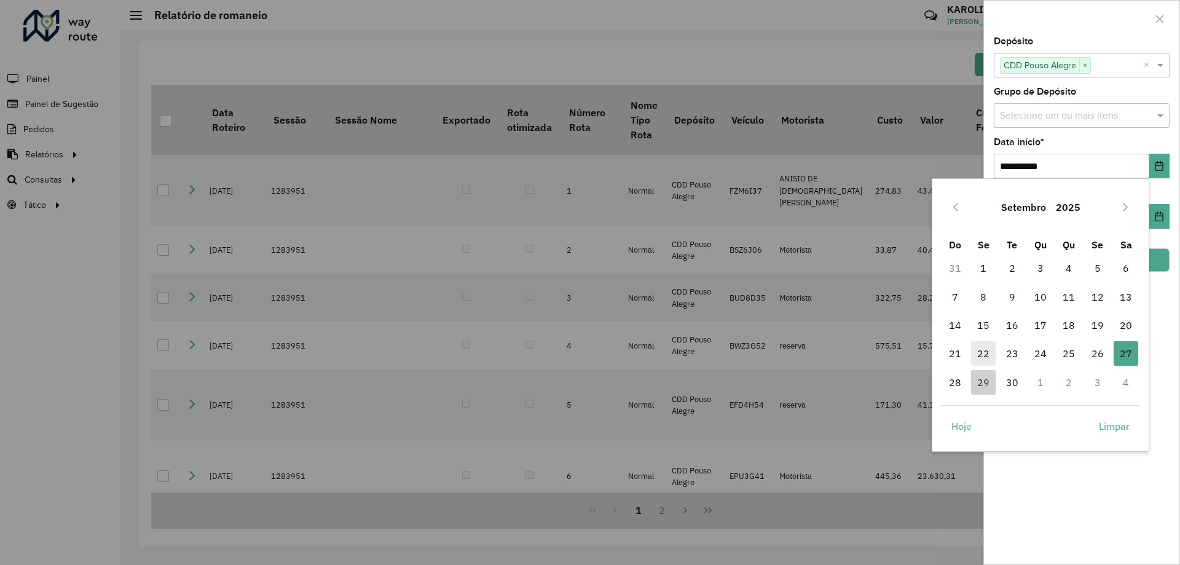
click at [589, 349] on span "22" at bounding box center [983, 353] width 25 height 25
type input "**********"
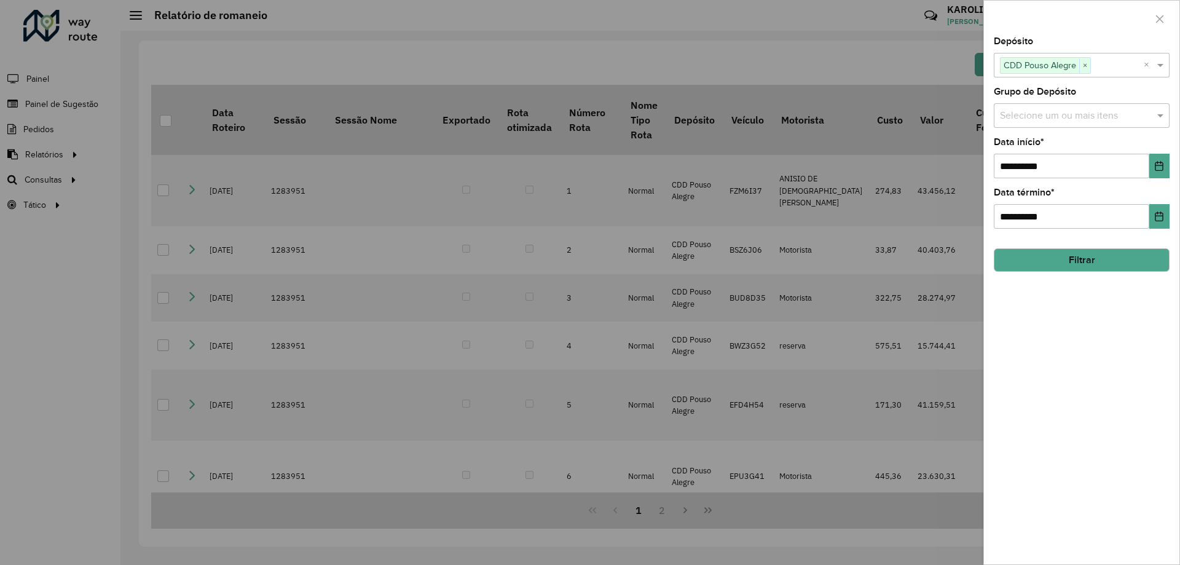
click at [589, 262] on button "Filtrar" at bounding box center [1082, 259] width 176 height 23
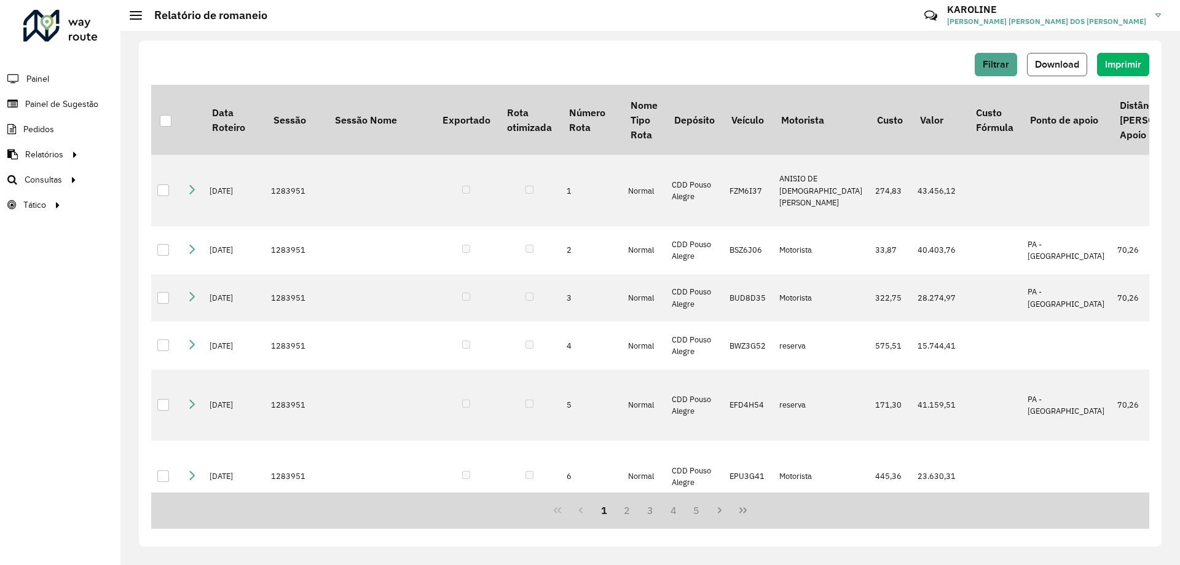
click at [589, 63] on span "Download" at bounding box center [1057, 64] width 44 height 10
